Goal: Complete application form

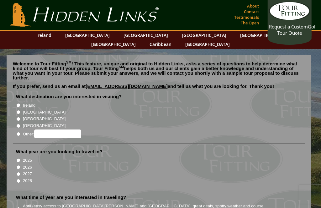
click at [36, 109] on label "[GEOGRAPHIC_DATA]" at bounding box center [44, 112] width 43 height 6
click at [20, 110] on input "[GEOGRAPHIC_DATA]" at bounding box center [18, 112] width 4 height 4
radio input "true"
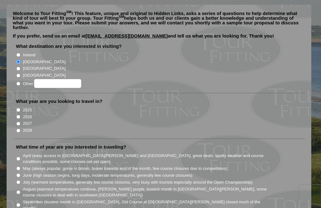
scroll to position [52, 0]
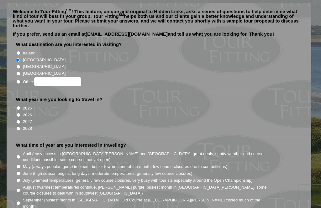
click at [18, 113] on input "2026" at bounding box center [18, 115] width 4 height 4
radio input "true"
click at [20, 113] on input "2026" at bounding box center [18, 115] width 4 height 4
click at [24, 119] on label "2027" at bounding box center [27, 122] width 9 height 6
click at [20, 120] on input "2027" at bounding box center [18, 122] width 4 height 4
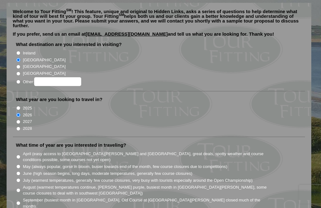
radio input "true"
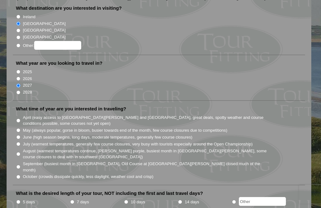
scroll to position [89, 0]
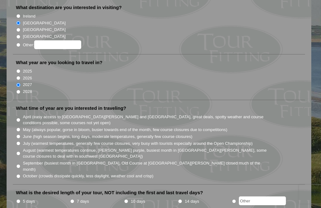
click at [20, 128] on input "May (always popular, gorse in bloom, busier towards end of the month, few cours…" at bounding box center [18, 130] width 4 height 4
radio input "true"
click at [24, 134] on label "June (high season begins, long days, moderate temperatures, generally few cours…" at bounding box center [108, 137] width 170 height 6
click at [20, 135] on input "June (high season begins, long days, moderate temperatures, generally few cours…" at bounding box center [18, 137] width 4 height 4
radio input "true"
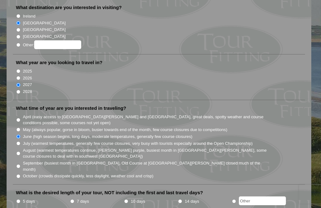
click at [20, 128] on input "May (always popular, gorse in bloom, busier towards end of the month, few cours…" at bounding box center [18, 130] width 4 height 4
radio input "true"
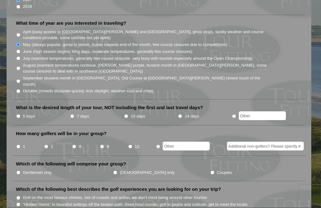
scroll to position [174, 0]
click at [128, 115] on input "10 days" at bounding box center [126, 117] width 4 height 4
radio input "true"
click at [77, 139] on li "4" at bounding box center [86, 145] width 28 height 12
click at [76, 145] on input "4" at bounding box center [74, 147] width 4 height 4
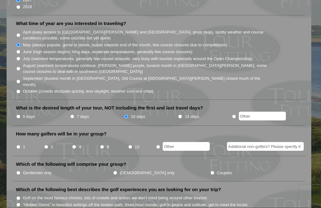
radio input "true"
click at [18, 171] on input "Gentlemen only" at bounding box center [18, 173] width 4 height 4
radio input "true"
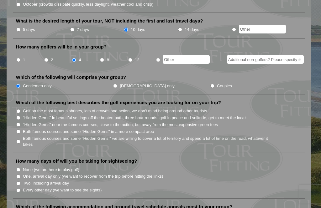
scroll to position [261, 0]
click at [20, 140] on input "Both famous courses and some "Hidden Gems," we are willing to cover a lot of te…" at bounding box center [18, 142] width 4 height 4
radio input "true"
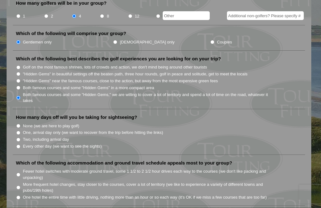
scroll to position [306, 0]
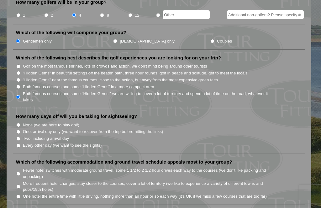
click at [19, 144] on input "Every other day (we want to see the sights)" at bounding box center [18, 146] width 4 height 4
radio input "true"
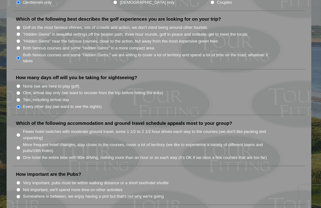
scroll to position [365, 0]
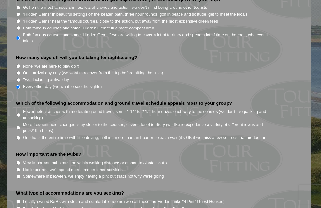
click at [19, 78] on input "Two, including arrival day" at bounding box center [18, 80] width 4 height 4
radio input "true"
click at [18, 113] on input "Fewer hotel switches with moderate ground travel, some 1 1/2 to 2 1/2 hour driv…" at bounding box center [18, 115] width 4 height 4
radio input "true"
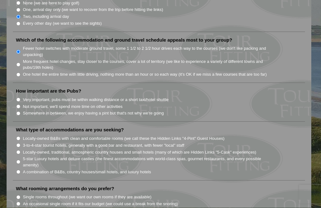
scroll to position [428, 0]
click at [18, 98] on input "Very important, pubs must be within walking distance or a short taxi/hotel shut…" at bounding box center [18, 100] width 4 height 4
radio input "true"
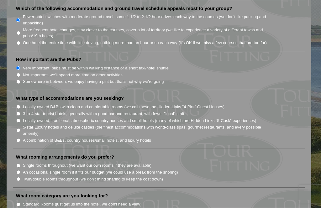
scroll to position [461, 0]
click at [18, 138] on input "A combination of B&Bs, country houses/small hotels, and luxury hotels" at bounding box center [18, 140] width 4 height 4
radio input "true"
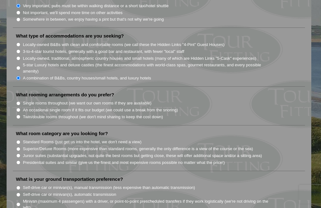
scroll to position [523, 0]
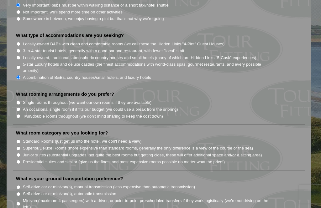
click at [24, 114] on label "Twin/double rooms throughout (we don't mind sharing to keep the cost down)" at bounding box center [93, 117] width 140 height 6
click at [20, 115] on input "Twin/double rooms throughout (we don't mind sharing to keep the cost down)" at bounding box center [18, 117] width 4 height 4
radio input "true"
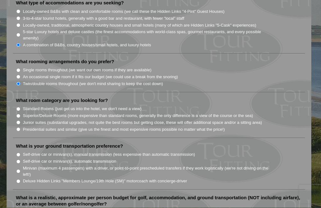
scroll to position [558, 0]
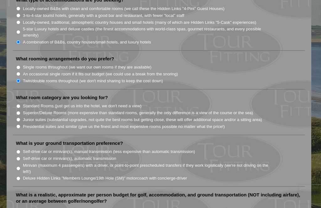
click at [20, 111] on input "Superior/Deluxe Rooms (more expensive than standard rooms, generally the only d…" at bounding box center [18, 113] width 4 height 4
radio input "true"
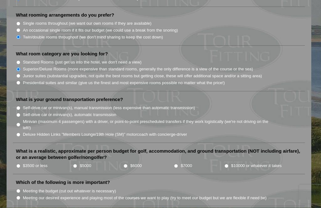
scroll to position [602, 0]
click at [20, 123] on input "Minivan (maximum 4 passengers) with a driver, or point-to-point prescheduled tr…" at bounding box center [18, 125] width 4 height 4
radio input "true"
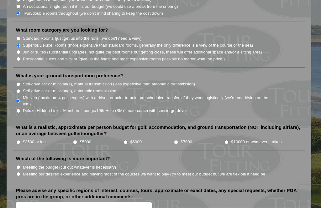
scroll to position [627, 0]
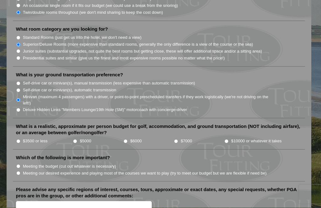
click at [229, 124] on li "What is a realistic, approximate per person budget for golf, accommodation, and…" at bounding box center [159, 137] width 292 height 26
click at [177, 140] on input "$7000" at bounding box center [176, 142] width 4 height 4
radio input "true"
click at [230, 138] on li "$10000 or whatever it takes" at bounding box center [265, 141] width 83 height 7
click at [229, 138] on li "$10000 or whatever it takes" at bounding box center [265, 141] width 83 height 7
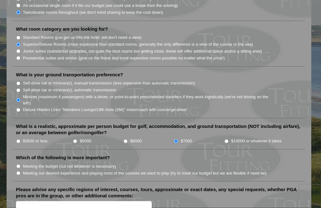
click at [228, 140] on input "$10000 or whatever it takes" at bounding box center [226, 142] width 4 height 4
radio input "true"
click at [178, 140] on input "$7000" at bounding box center [176, 142] width 4 height 4
radio input "true"
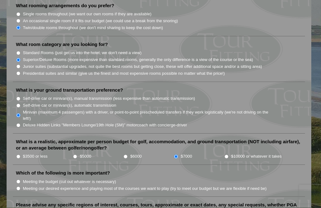
scroll to position [612, 0]
click at [18, 186] on input "Meeting our desired experience and playing most of the courses we want to play …" at bounding box center [18, 188] width 4 height 4
radio input "true"
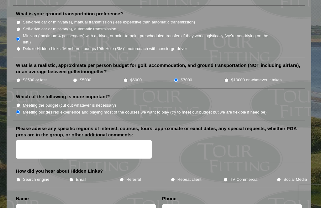
scroll to position [689, 0]
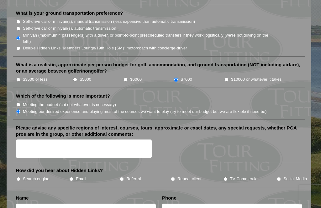
click at [29, 125] on label "Please advise any specific regions of interest, courses, tours, approximate or …" at bounding box center [159, 131] width 286 height 12
click at [29, 140] on textarea "Please advise any specific regions of interest, courses, tours, approximate or …" at bounding box center [84, 149] width 136 height 18
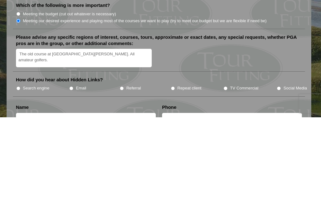
type textarea "The old course at [GEOGRAPHIC_DATA][PERSON_NAME]. All amateur golfers."
click at [276, 168] on li "How did you hear about Hidden Links? Search engine Email Referral Repeat client…" at bounding box center [159, 178] width 292 height 20
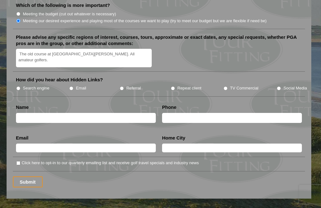
click at [279, 86] on input "Social Media" at bounding box center [279, 88] width 4 height 4
radio input "true"
click at [29, 113] on input "text" at bounding box center [86, 118] width 140 height 10
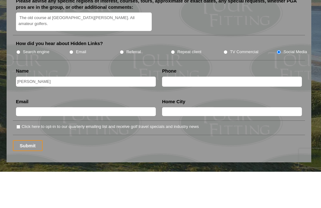
type input "[PERSON_NAME]"
click at [203, 113] on input "text" at bounding box center [232, 118] width 140 height 10
type input "[PHONE_NUMBER]"
click at [120, 135] on li "Email Email Validation (required) This field is for validation purposes and sho…" at bounding box center [86, 146] width 146 height 22
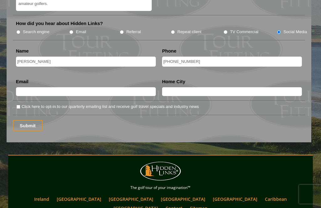
click at [115, 87] on input "text" at bounding box center [86, 91] width 140 height 9
type input "[EMAIL_ADDRESS][DOMAIN_NAME]"
click at [209, 87] on input "text" at bounding box center [232, 91] width 140 height 9
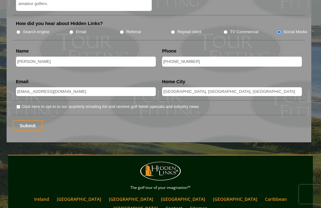
scroll to position [835, 0]
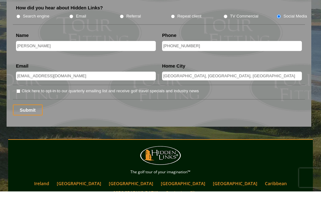
type input "[GEOGRAPHIC_DATA], [GEOGRAPHIC_DATA], [GEOGRAPHIC_DATA]"
click at [20, 106] on input "Click here to opt-in to our quarterly emailing list and receive golf travel spe…" at bounding box center [18, 108] width 4 height 4
checkbox input "true"
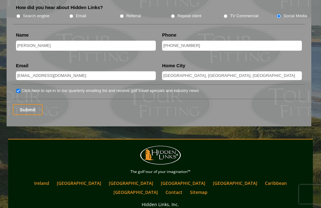
click at [26, 104] on input "Submit" at bounding box center [28, 109] width 30 height 11
